Goal: Task Accomplishment & Management: Complete application form

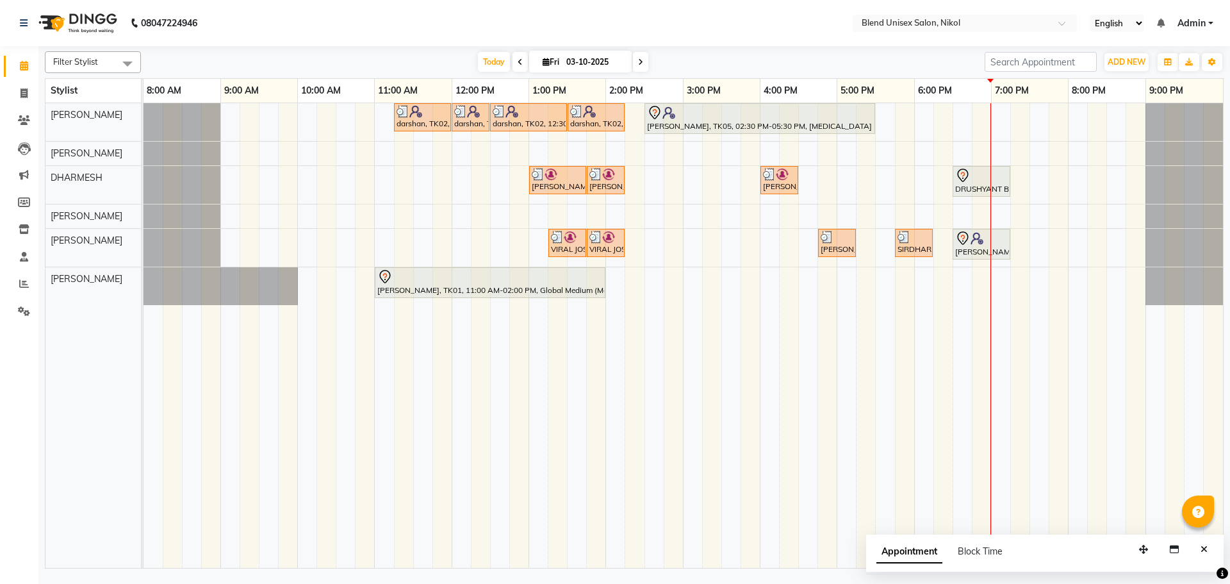
click at [642, 58] on span at bounding box center [640, 62] width 15 height 20
type input "04-10-2025"
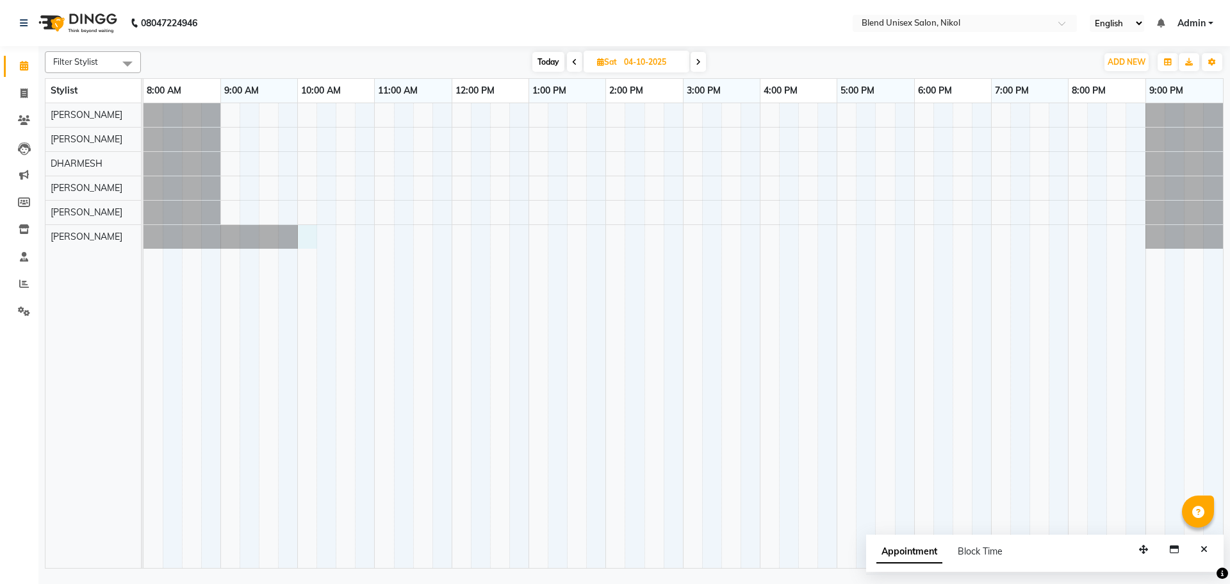
drag, startPoint x: 309, startPoint y: 244, endPoint x: 359, endPoint y: 230, distance: 52.5
click at [316, 244] on div at bounding box center [682, 335] width 1079 height 464
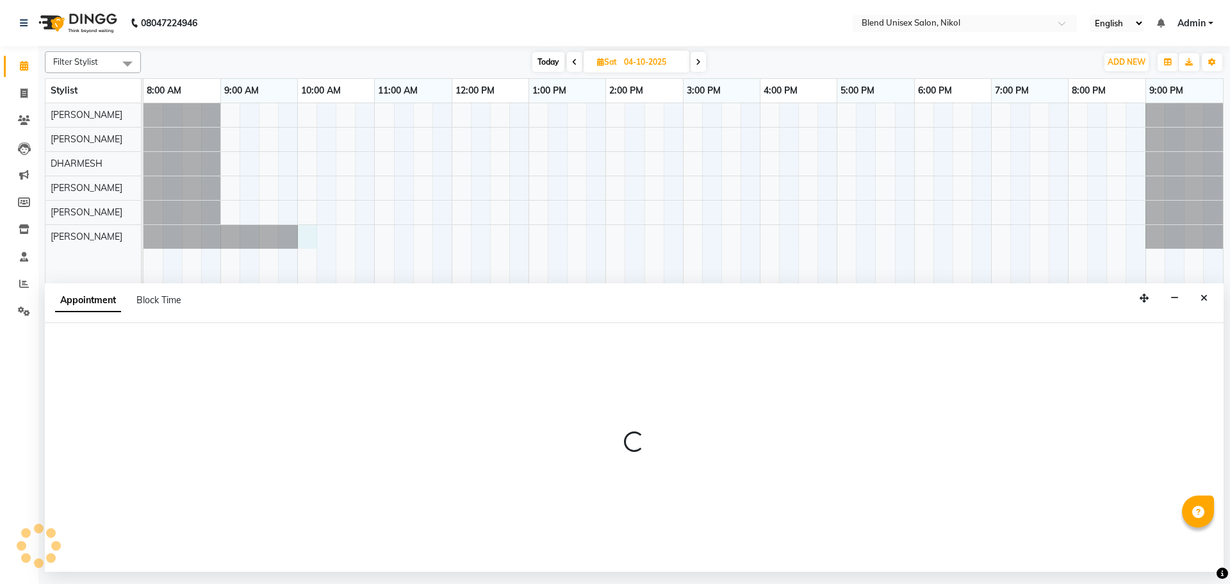
select select "45624"
select select "600"
select select "tentative"
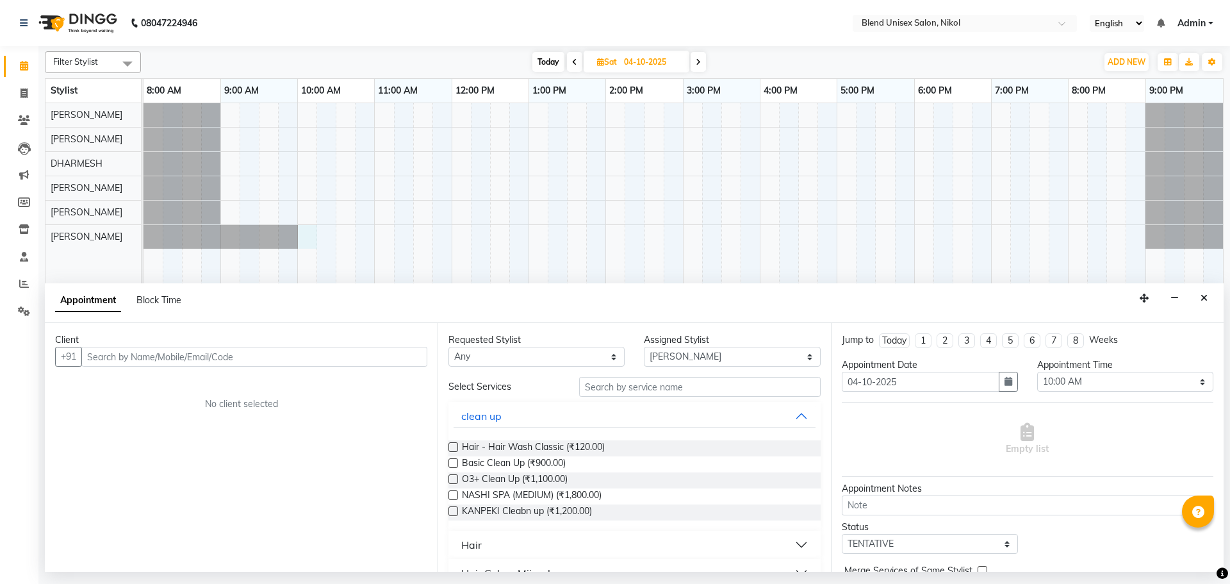
type input "2"
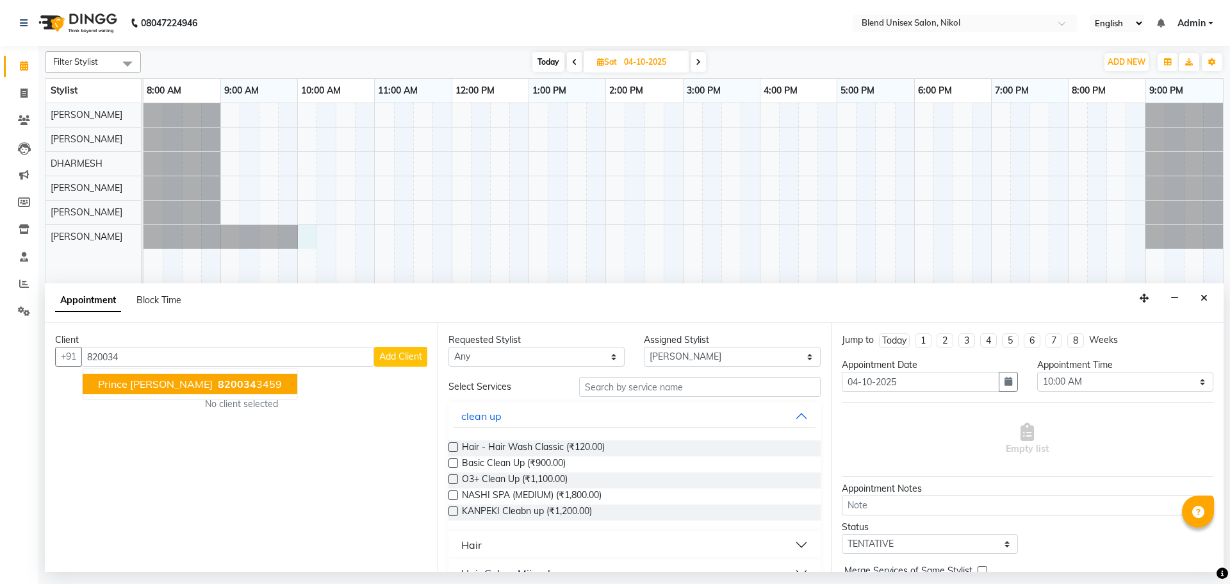
click at [167, 389] on span "prince [PERSON_NAME]" at bounding box center [155, 383] width 115 height 13
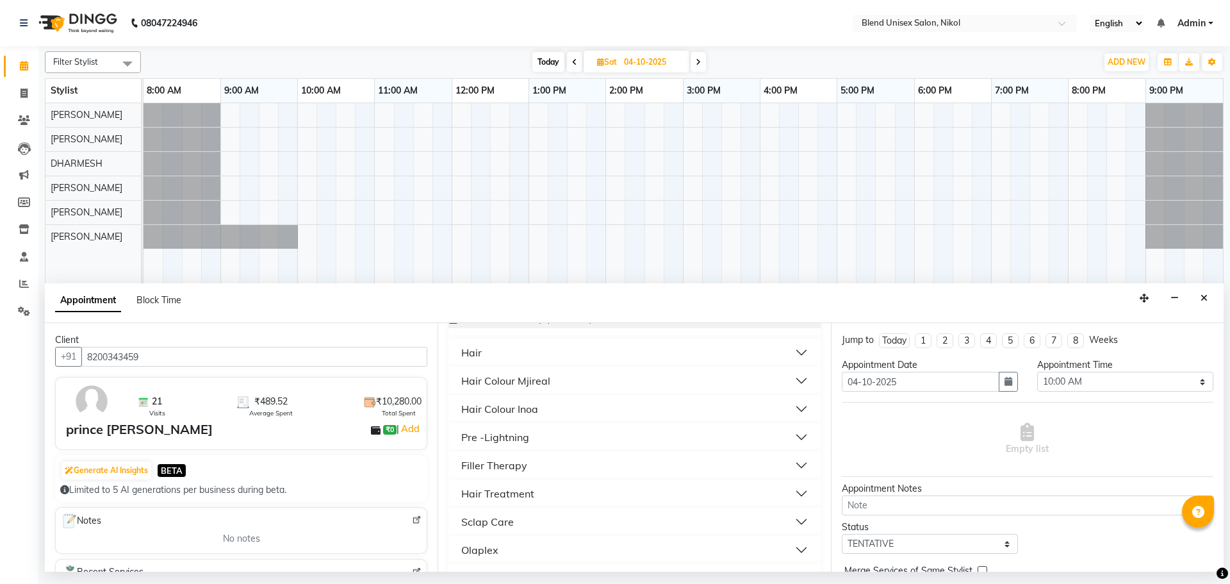
scroll to position [128, 0]
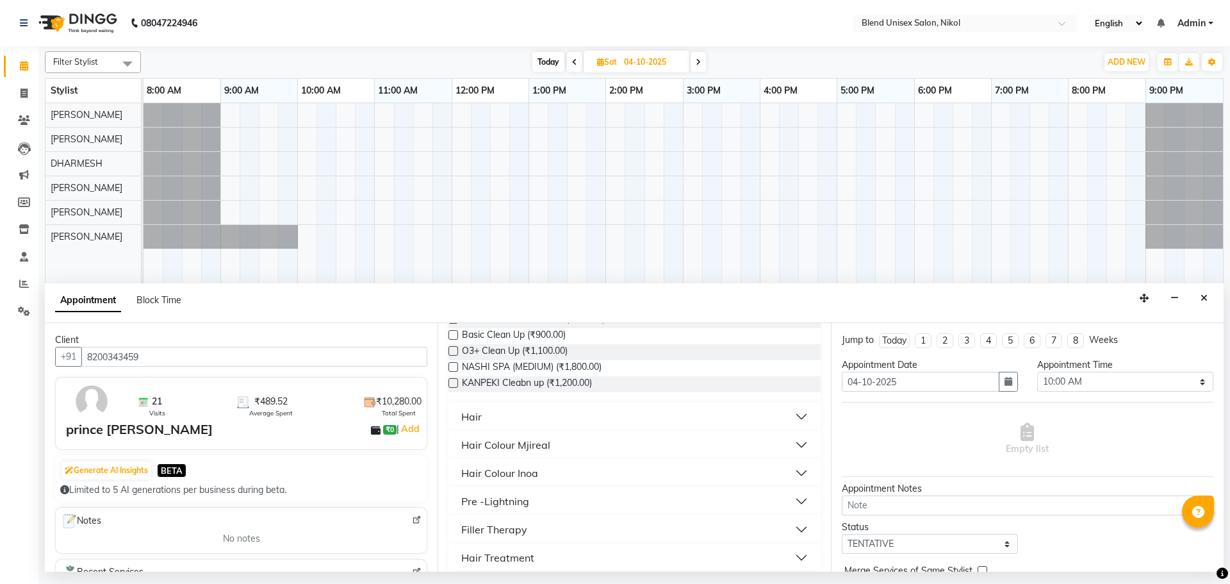
type input "8200343459"
click at [507, 421] on button "Hair" at bounding box center [634, 416] width 361 height 23
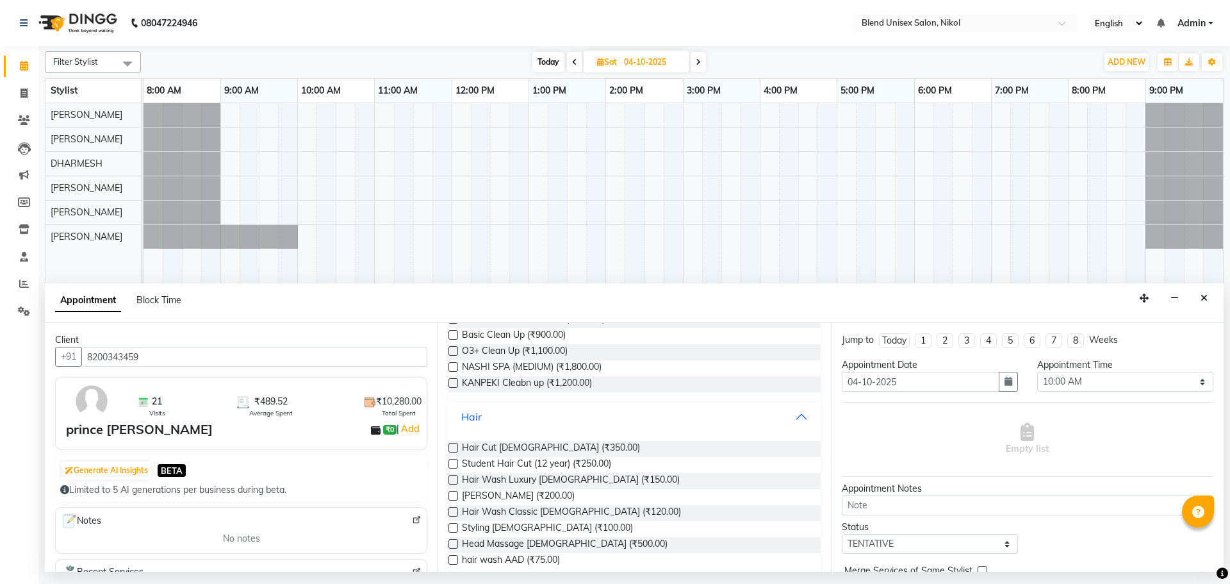
scroll to position [192, 0]
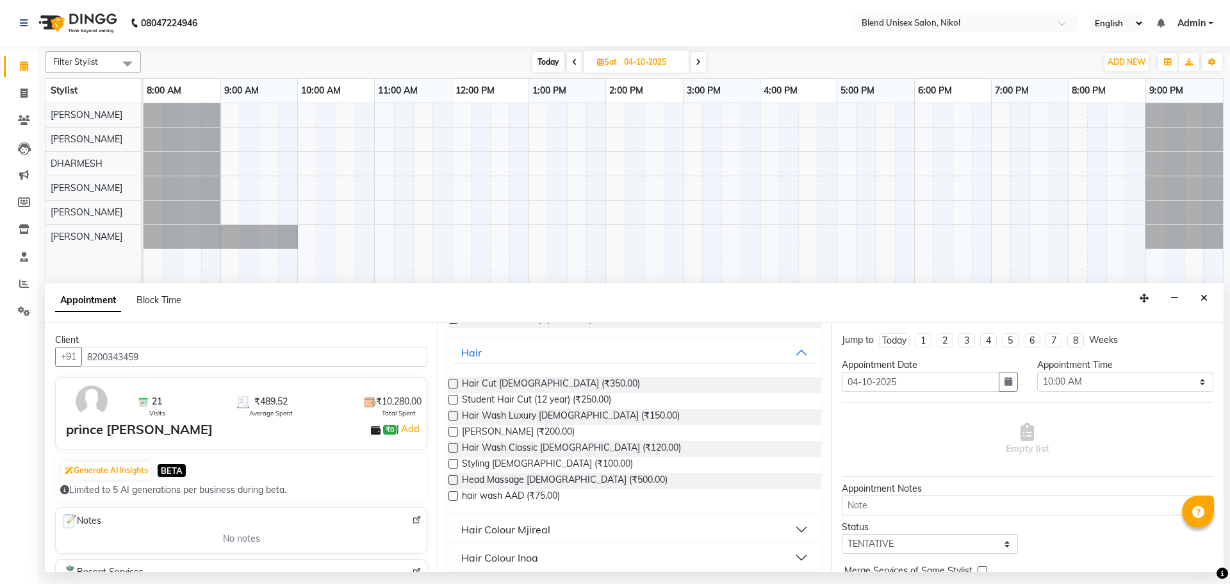
click at [452, 430] on label at bounding box center [453, 432] width 10 height 10
click at [452, 430] on input "checkbox" at bounding box center [452, 433] width 8 height 8
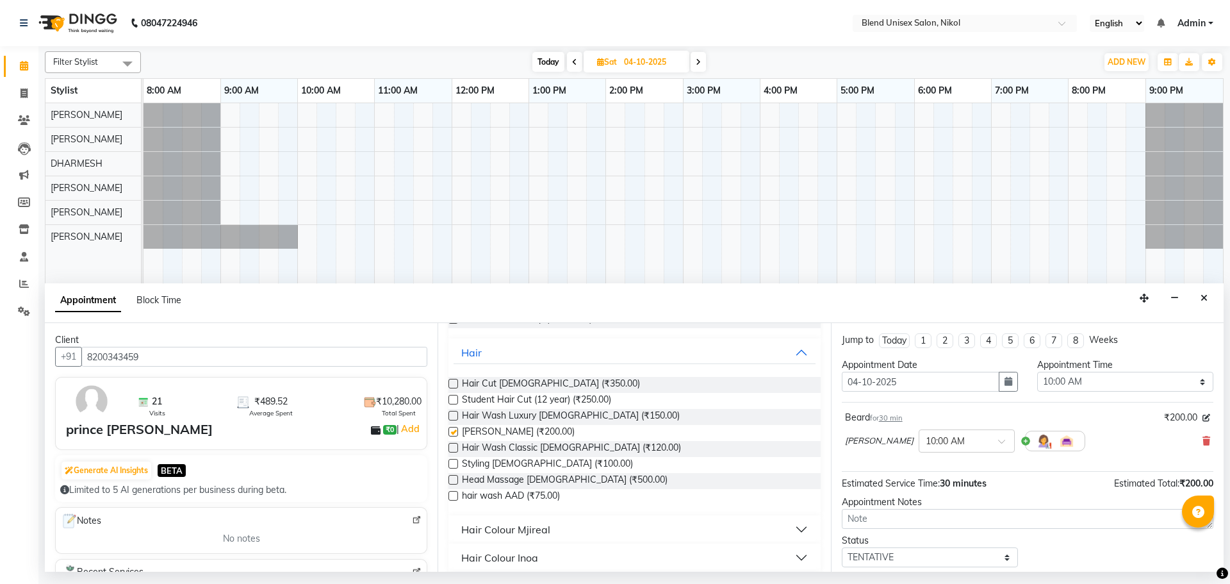
checkbox input "false"
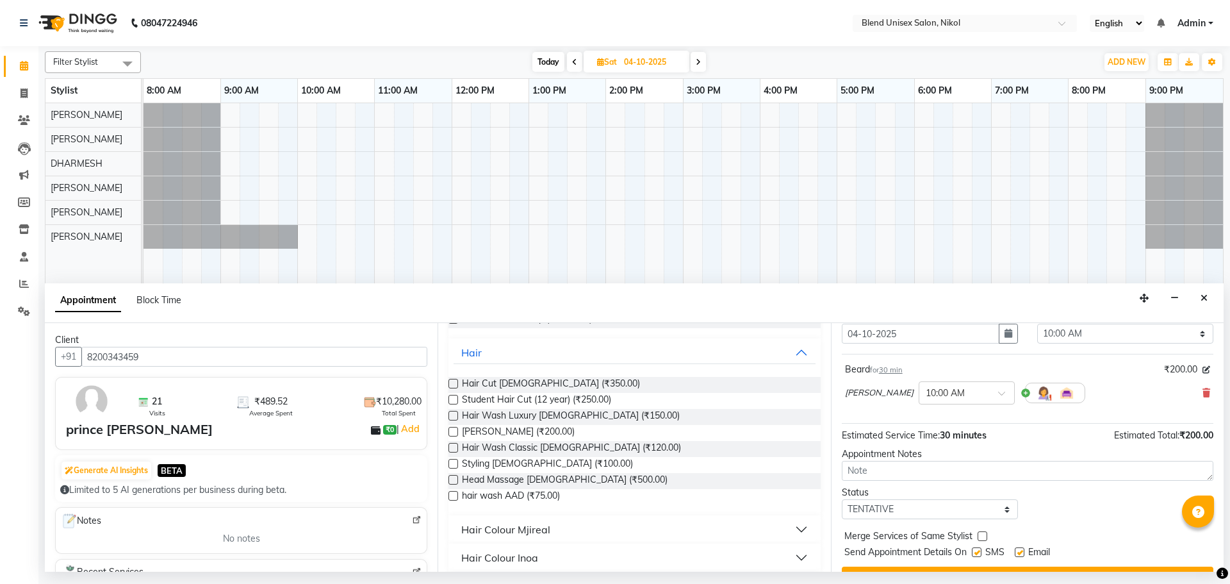
scroll to position [76, 0]
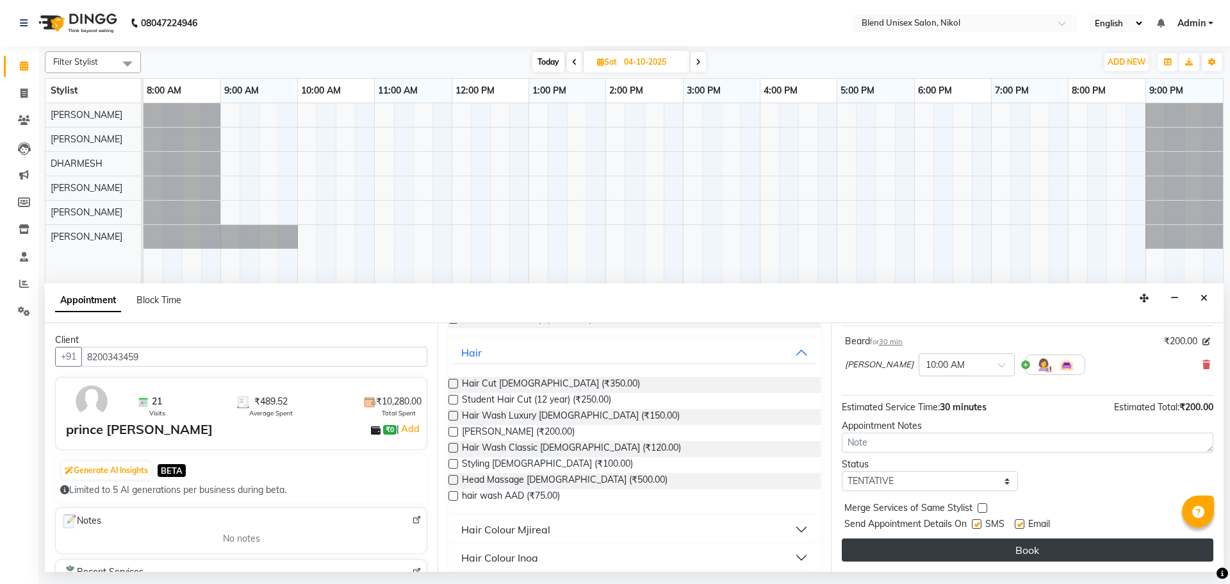
click at [891, 549] on button "Book" at bounding box center [1028, 549] width 372 height 23
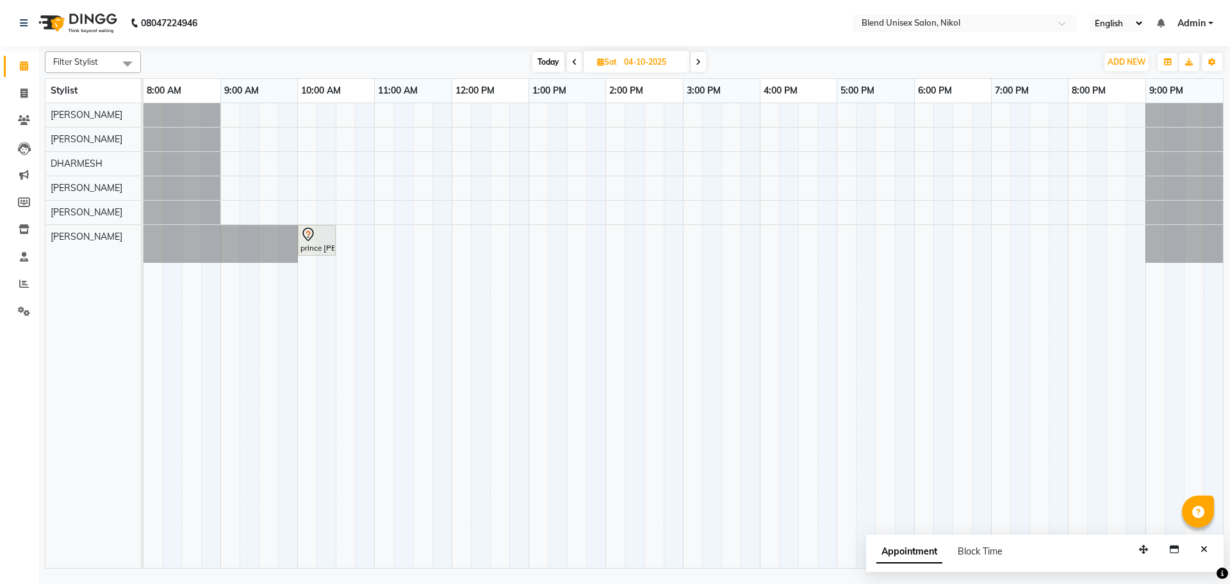
click at [542, 60] on span "Today" at bounding box center [548, 62] width 32 height 20
type input "03-10-2025"
